Goal: Navigation & Orientation: Find specific page/section

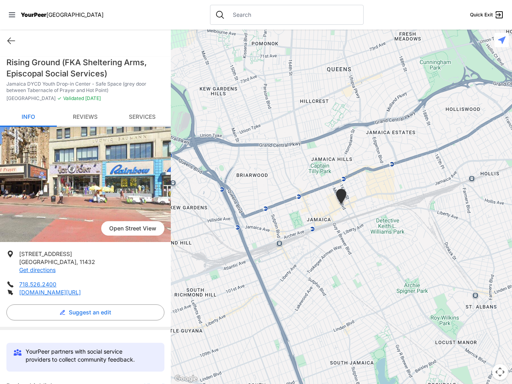
click at [12, 15] on icon at bounding box center [12, 14] width 6 height 5
click at [0, 0] on div "Home Explore services About Statement Donate Contact Us Privacy Terms" at bounding box center [0, 0] width 0 height 0
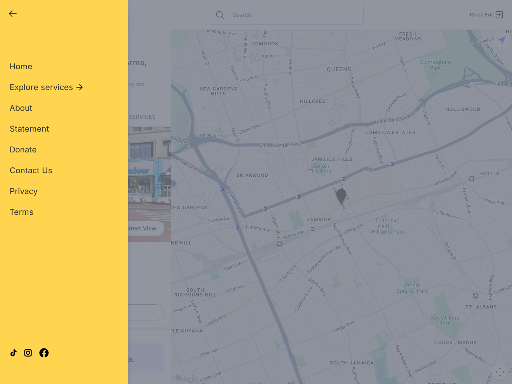
click at [83, 312] on div "Single Adult Families Soup Kitchen Food Pantry Toiletries Restrooms Showers Lau…" at bounding box center [64, 183] width 109 height 296
click at [150, 383] on div "Close panel YourPeer [GEOGRAPHIC_DATA] Quick Exit Single Adult Families Soup Ki…" at bounding box center [256, 192] width 512 height 384
click at [341, 207] on div "Close panel YourPeer [GEOGRAPHIC_DATA] Quick Exit Single Adult Families Soup Ki…" at bounding box center [256, 192] width 512 height 384
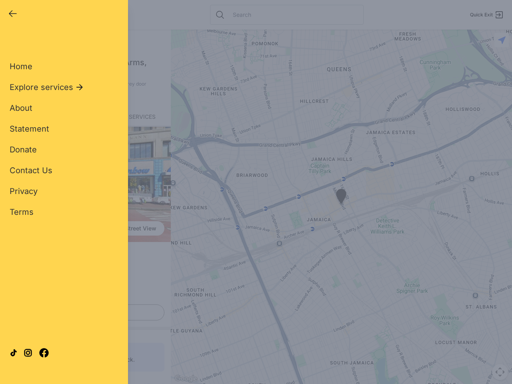
click at [341, 198] on div "Close panel YourPeer [GEOGRAPHIC_DATA] Quick Exit Single Adult Families Soup Ki…" at bounding box center [256, 192] width 512 height 384
click at [500, 372] on div "Close panel YourPeer [GEOGRAPHIC_DATA] Quick Exit Single Adult Families Soup Ki…" at bounding box center [256, 192] width 512 height 384
click at [501, 40] on div "Close panel YourPeer [GEOGRAPHIC_DATA] Quick Exit Single Adult Families Soup Ki…" at bounding box center [256, 192] width 512 height 384
